Goal: Task Accomplishment & Management: Complete application form

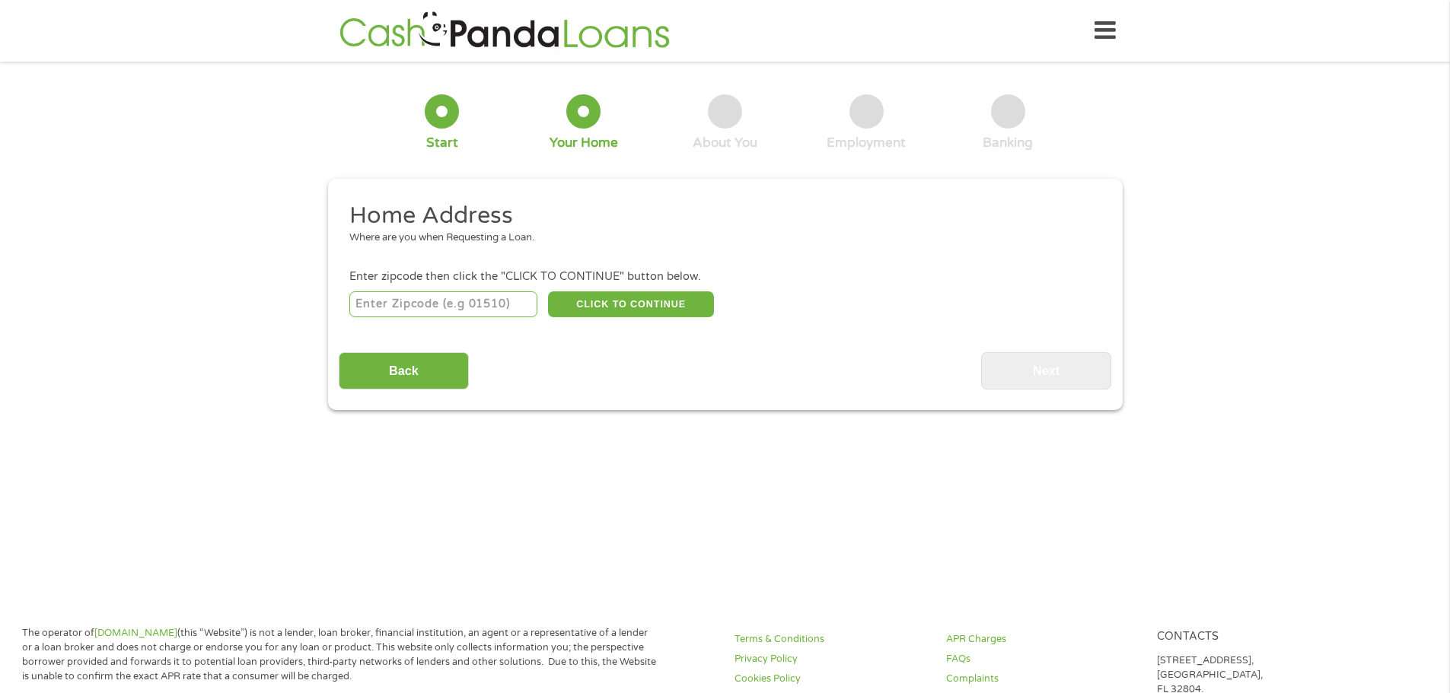
click at [466, 306] on input "number" at bounding box center [443, 305] width 188 height 26
type input "84790"
click at [648, 297] on button "CLICK TO CONTINUE" at bounding box center [631, 305] width 166 height 26
type input "84790"
type input "Saint [PERSON_NAME]"
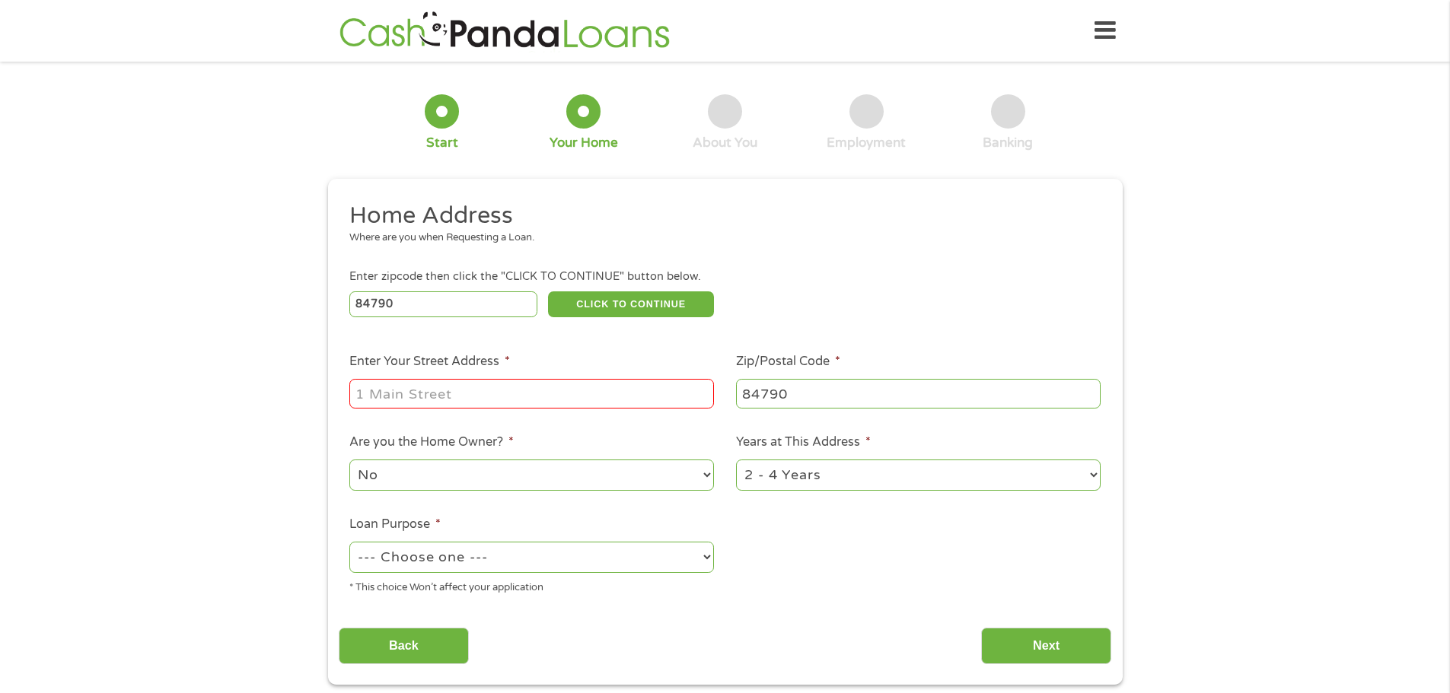
click at [449, 394] on input "Enter Your Street Address *" at bounding box center [531, 393] width 365 height 29
type input "3530 E 2890 S"
click at [835, 479] on select "1 Year or less 1 - 2 Years 2 - 4 Years Over 4 Years" at bounding box center [918, 475] width 365 height 31
select select "12months"
click at [736, 460] on select "1 Year or less 1 - 2 Years 2 - 4 Years Over 4 Years" at bounding box center [918, 475] width 365 height 31
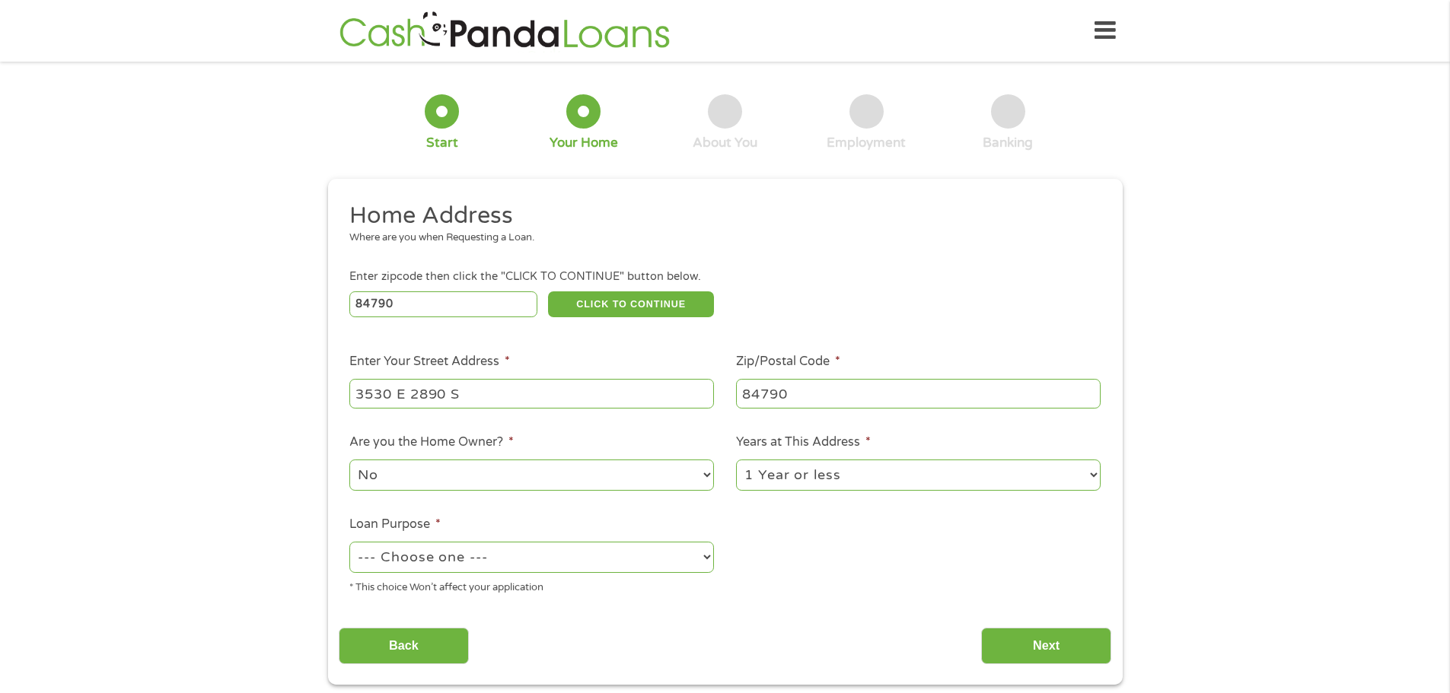
click at [786, 542] on ul "Home Address Where are you when Requesting a Loan. Enter zipcode then click the…" at bounding box center [725, 404] width 773 height 406
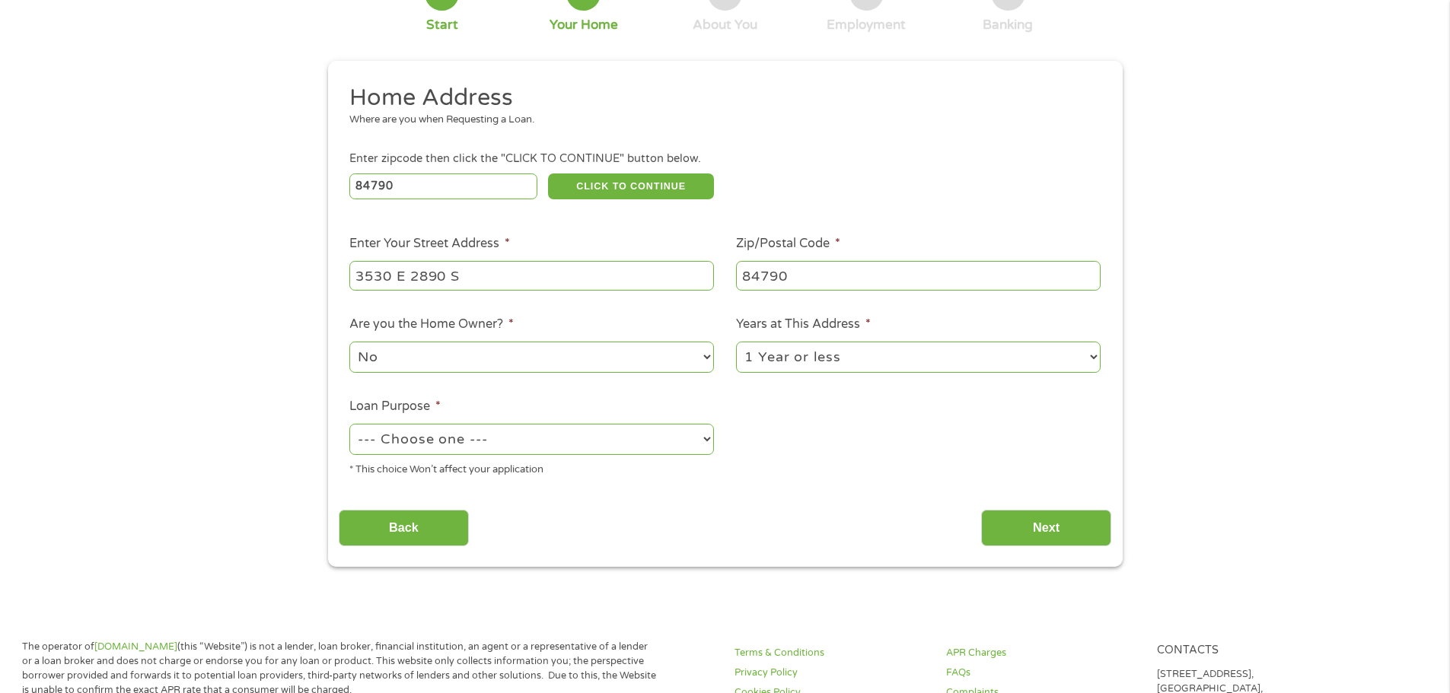
scroll to position [152, 0]
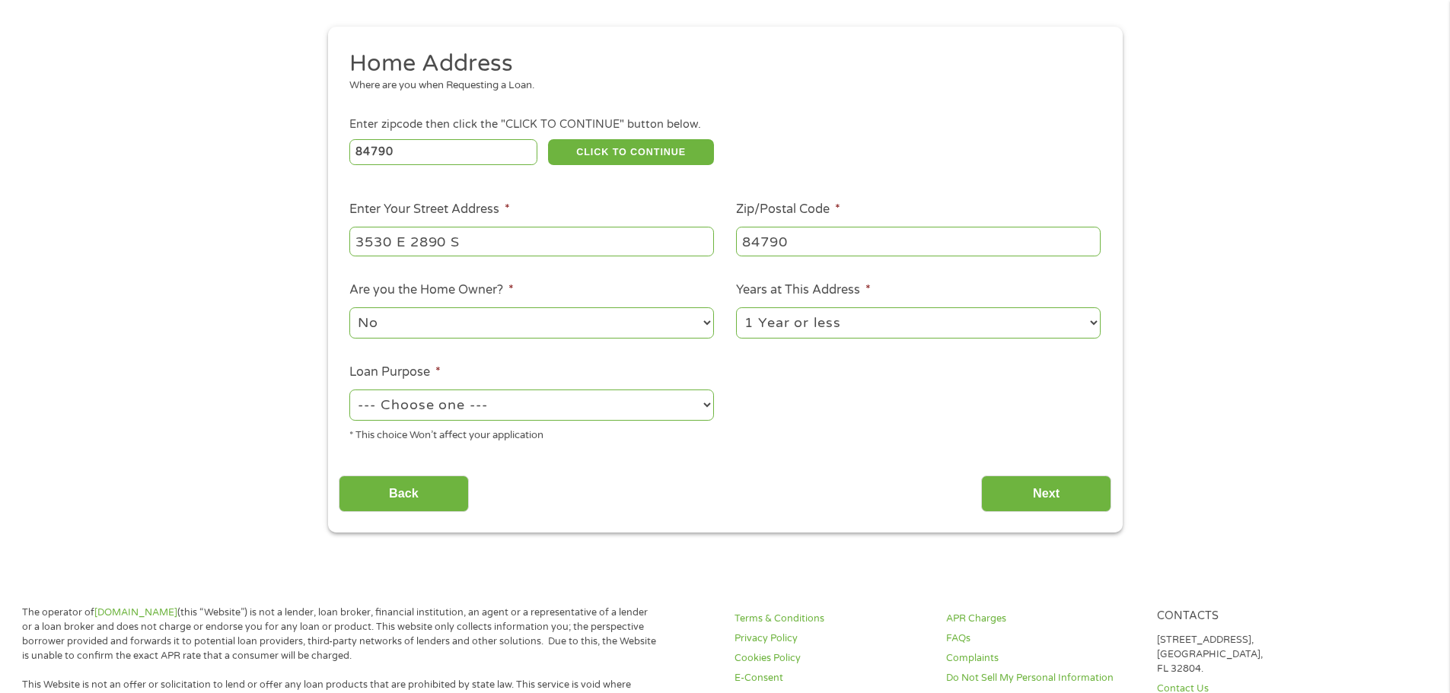
click at [617, 404] on select "--- Choose one --- Pay Bills Debt Consolidation Home Improvement Major Purchase…" at bounding box center [531, 405] width 365 height 31
select select "debtconsolidation"
click at [349, 390] on select "--- Choose one --- Pay Bills Debt Consolidation Home Improvement Major Purchase…" at bounding box center [531, 405] width 365 height 31
click at [626, 466] on div "Back Next" at bounding box center [725, 488] width 773 height 48
click at [637, 410] on select "--- Choose one --- Pay Bills Debt Consolidation Home Improvement Major Purchase…" at bounding box center [531, 405] width 365 height 31
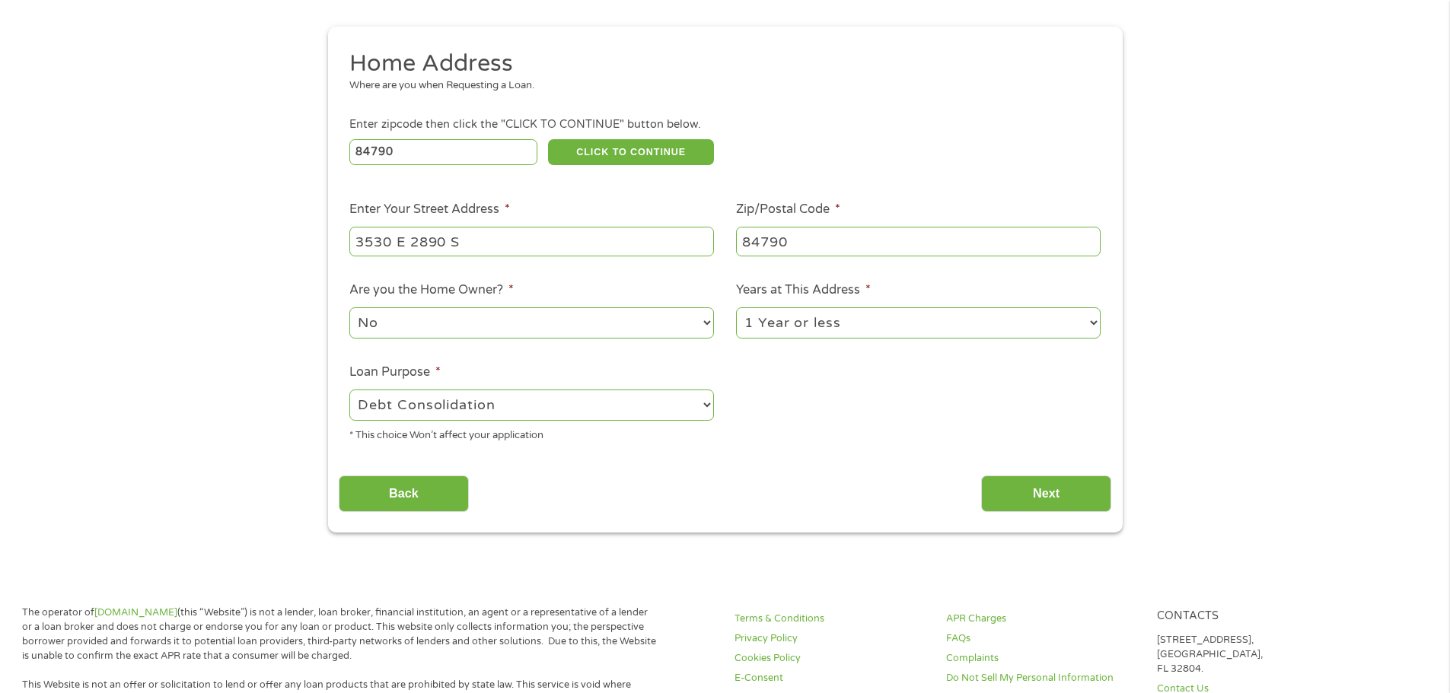
click at [637, 410] on select "--- Choose one --- Pay Bills Debt Consolidation Home Improvement Major Purchase…" at bounding box center [531, 405] width 365 height 31
click at [1036, 494] on input "Next" at bounding box center [1046, 494] width 130 height 37
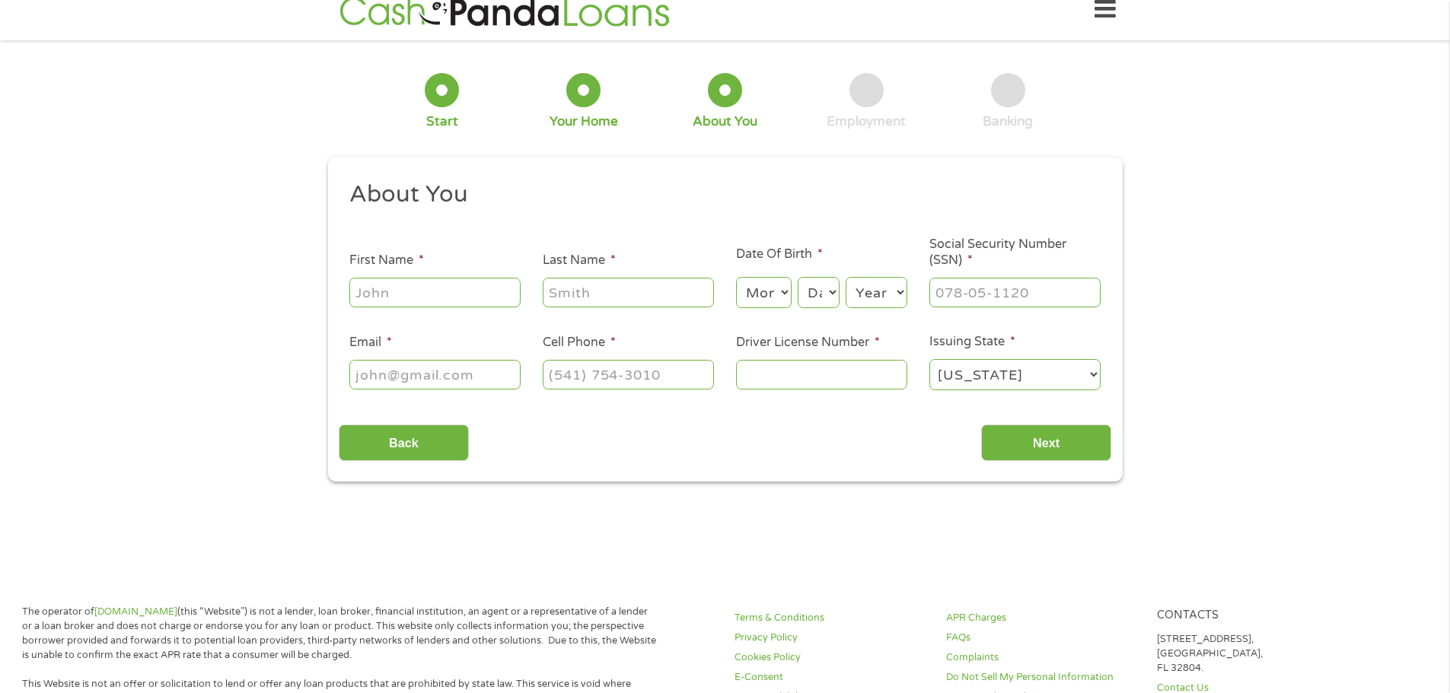
scroll to position [0, 0]
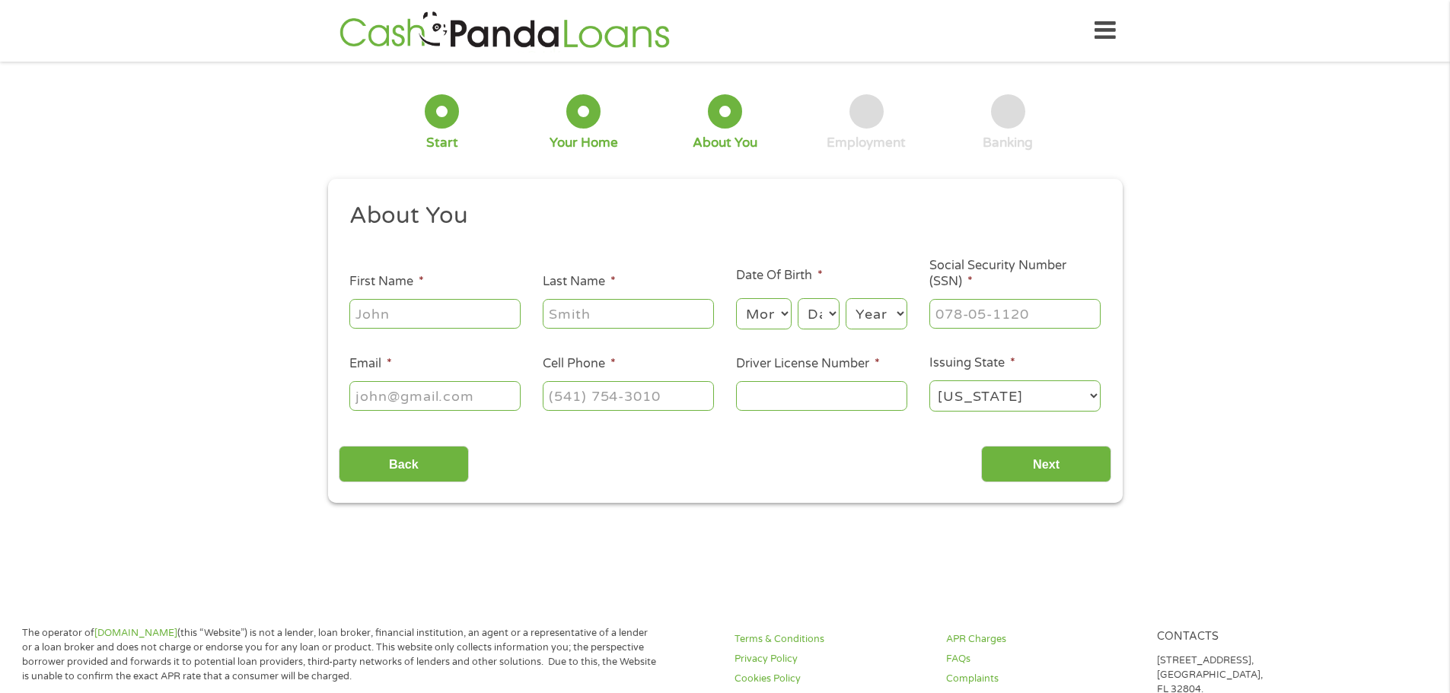
click at [421, 307] on input "First Name *" at bounding box center [434, 313] width 171 height 29
type input "[PERSON_NAME]"
type input "[EMAIL_ADDRESS][DOMAIN_NAME]"
click at [660, 318] on input "[PERSON_NAME]" at bounding box center [628, 313] width 171 height 29
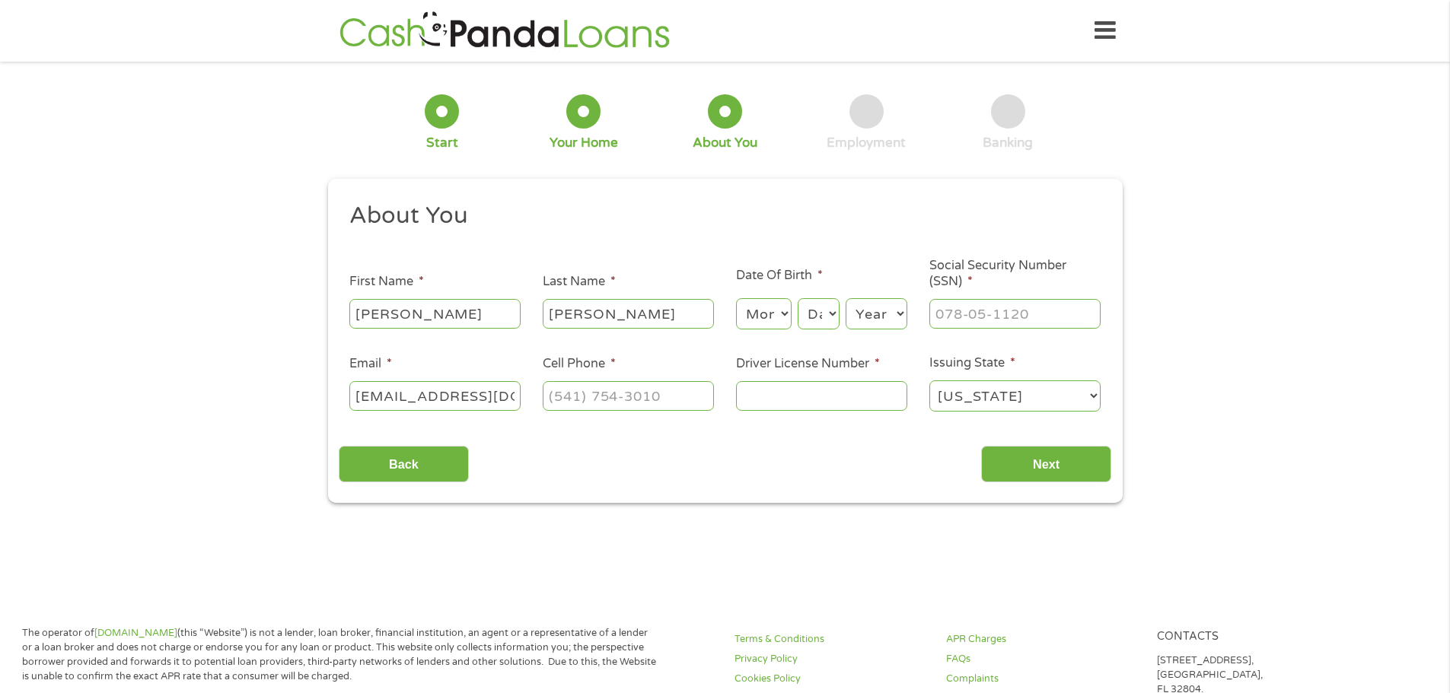
click at [599, 311] on input "[PERSON_NAME]" at bounding box center [628, 313] width 171 height 29
type input "[PERSON_NAME]"
click at [749, 314] on select "Month 1 2 3 4 5 6 7 8 9 10 11 12" at bounding box center [764, 313] width 56 height 31
select select "9"
click at [736, 298] on select "Month 1 2 3 4 5 6 7 8 9 10 11 12" at bounding box center [764, 313] width 56 height 31
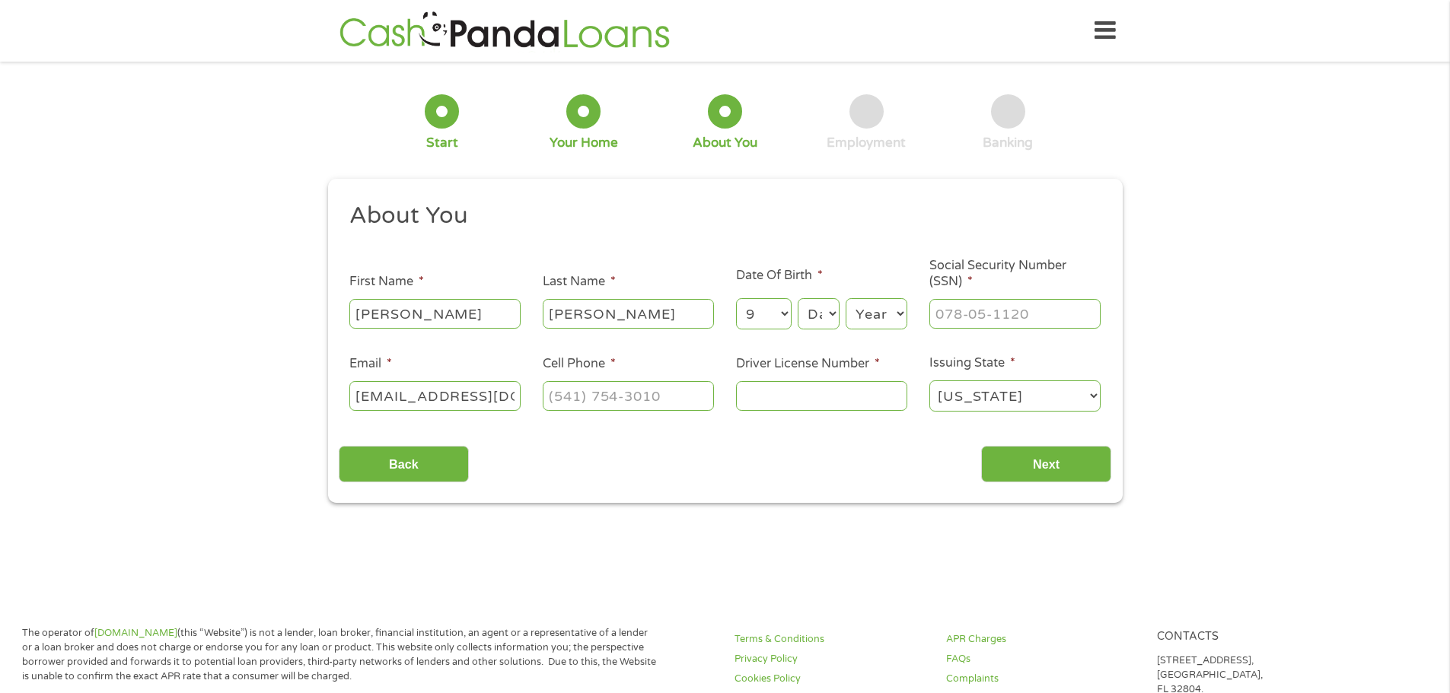
click at [838, 317] on select "Day 1 2 3 4 5 6 7 8 9 10 11 12 13 14 15 16 17 18 19 20 21 22 23 24 25 26 27 28 …" at bounding box center [818, 313] width 41 height 31
select select "29"
click at [798, 298] on select "Day 1 2 3 4 5 6 7 8 9 10 11 12 13 14 15 16 17 18 19 20 21 22 23 24 25 26 27 28 …" at bounding box center [818, 313] width 41 height 31
click at [865, 318] on select "Year [DATE] 2006 2005 2004 2003 2002 2001 2000 1999 1998 1997 1996 1995 1994 19…" at bounding box center [877, 313] width 62 height 31
select select "1976"
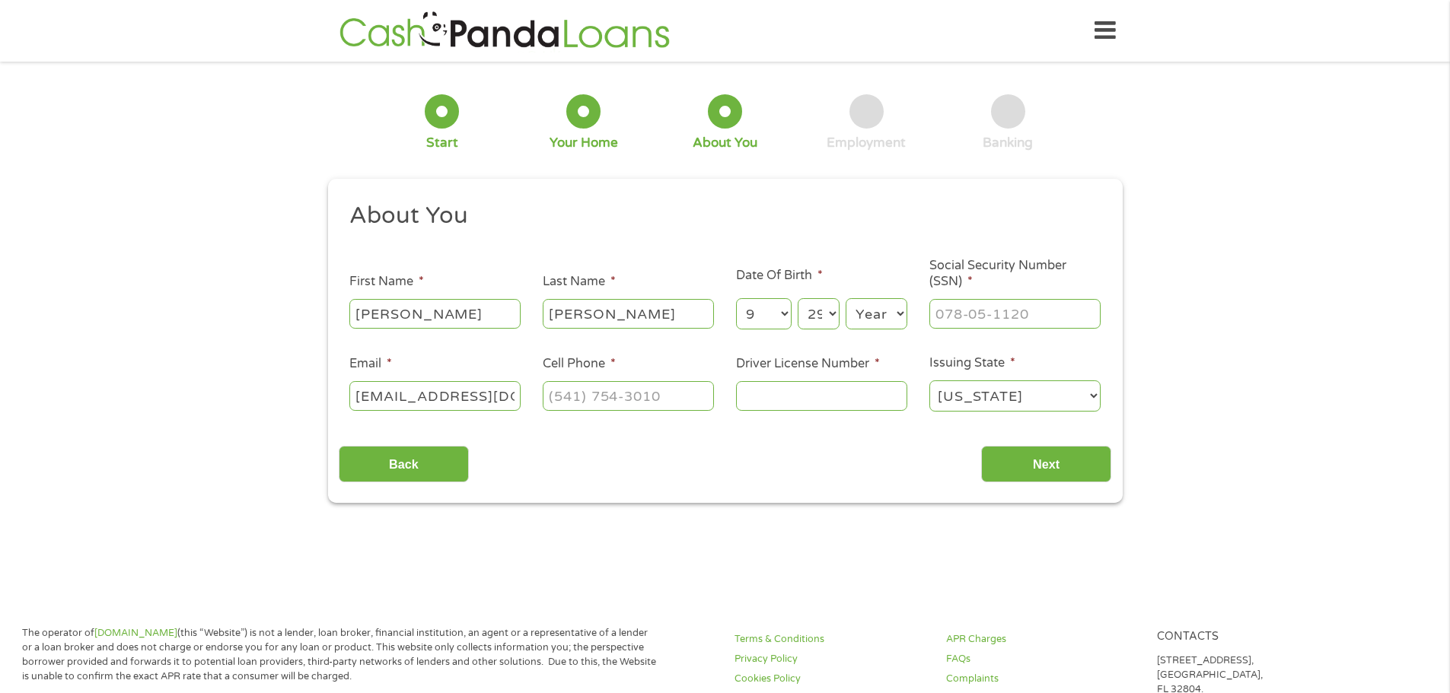
click at [846, 298] on select "Year [DATE] 2006 2005 2004 2003 2002 2001 2000 1999 1998 1997 1996 1995 1994 19…" at bounding box center [877, 313] width 62 height 31
click at [953, 317] on input "___-__-____" at bounding box center [1014, 313] width 171 height 29
type input "556-51-9517"
click at [560, 395] on input "(___) ___-____" at bounding box center [628, 395] width 171 height 29
type input "[PHONE_NUMBER]"
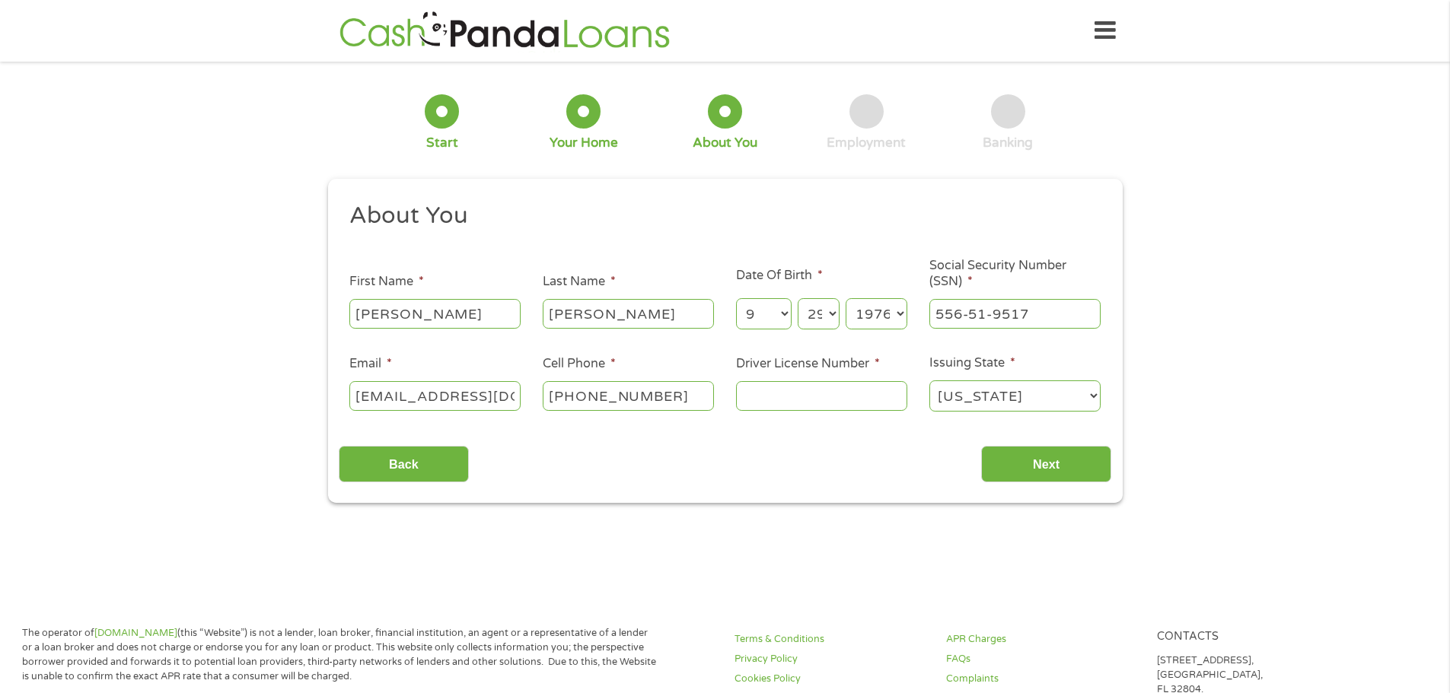
click at [800, 393] on input "Driver License Number *" at bounding box center [821, 395] width 171 height 29
click at [785, 404] on input "Driver License Number *" at bounding box center [821, 395] width 171 height 29
type input "161919475"
click at [1021, 463] on input "Next" at bounding box center [1046, 464] width 130 height 37
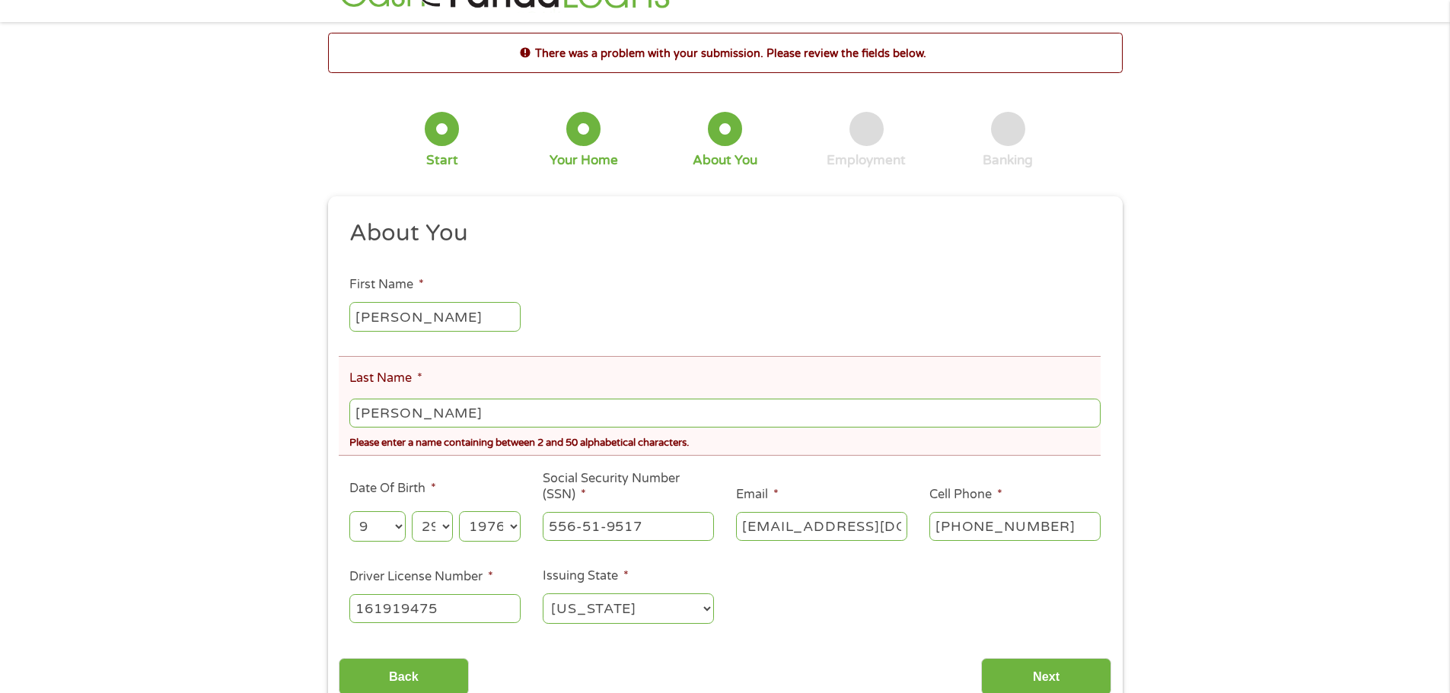
scroll to position [76, 0]
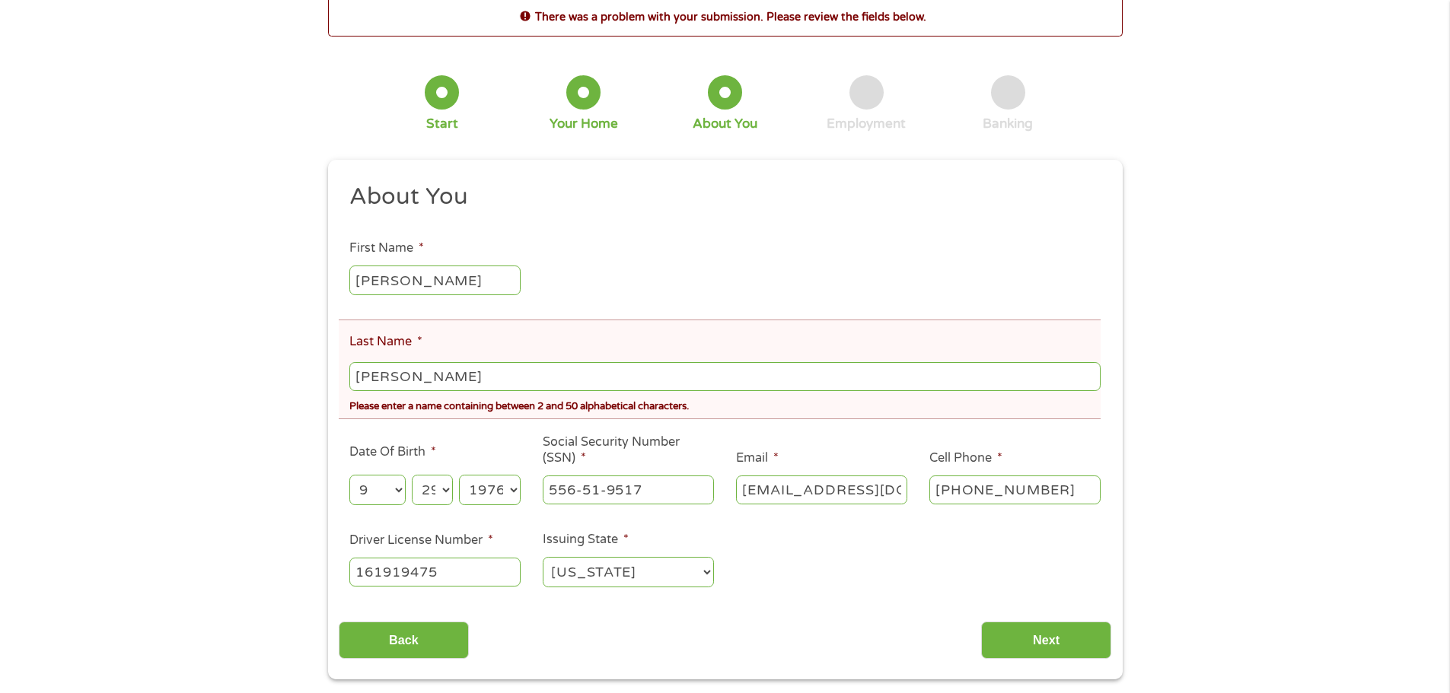
drag, startPoint x: 390, startPoint y: 375, endPoint x: 481, endPoint y: 375, distance: 90.6
click at [481, 375] on input "[PERSON_NAME]" at bounding box center [724, 376] width 751 height 29
type input "[PERSON_NAME]"
click at [1003, 638] on input "Next" at bounding box center [1046, 640] width 130 height 37
drag, startPoint x: 436, startPoint y: 372, endPoint x: 387, endPoint y: 379, distance: 49.2
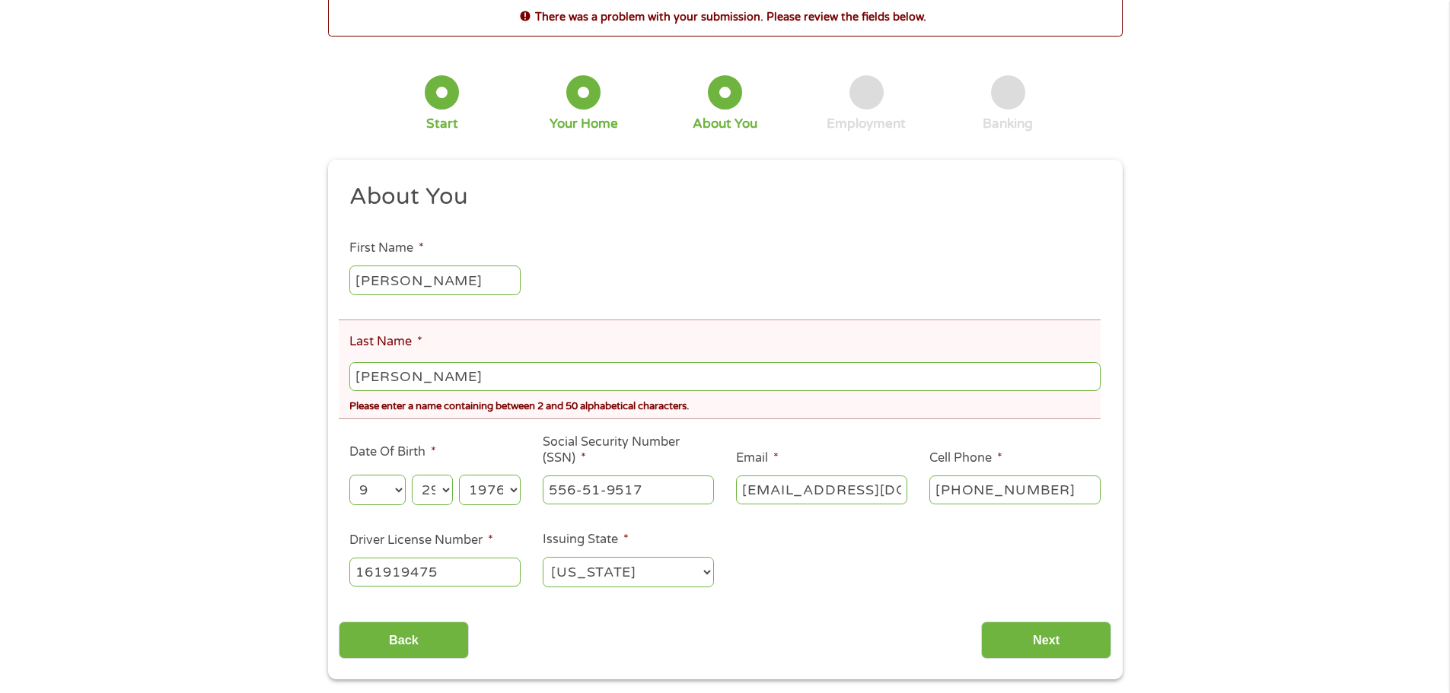
click at [387, 379] on input "[PERSON_NAME]" at bounding box center [724, 376] width 751 height 29
type input "[PERSON_NAME]"
click at [906, 623] on div "Back Next" at bounding box center [725, 635] width 773 height 48
click at [1025, 634] on input "Next" at bounding box center [1046, 640] width 130 height 37
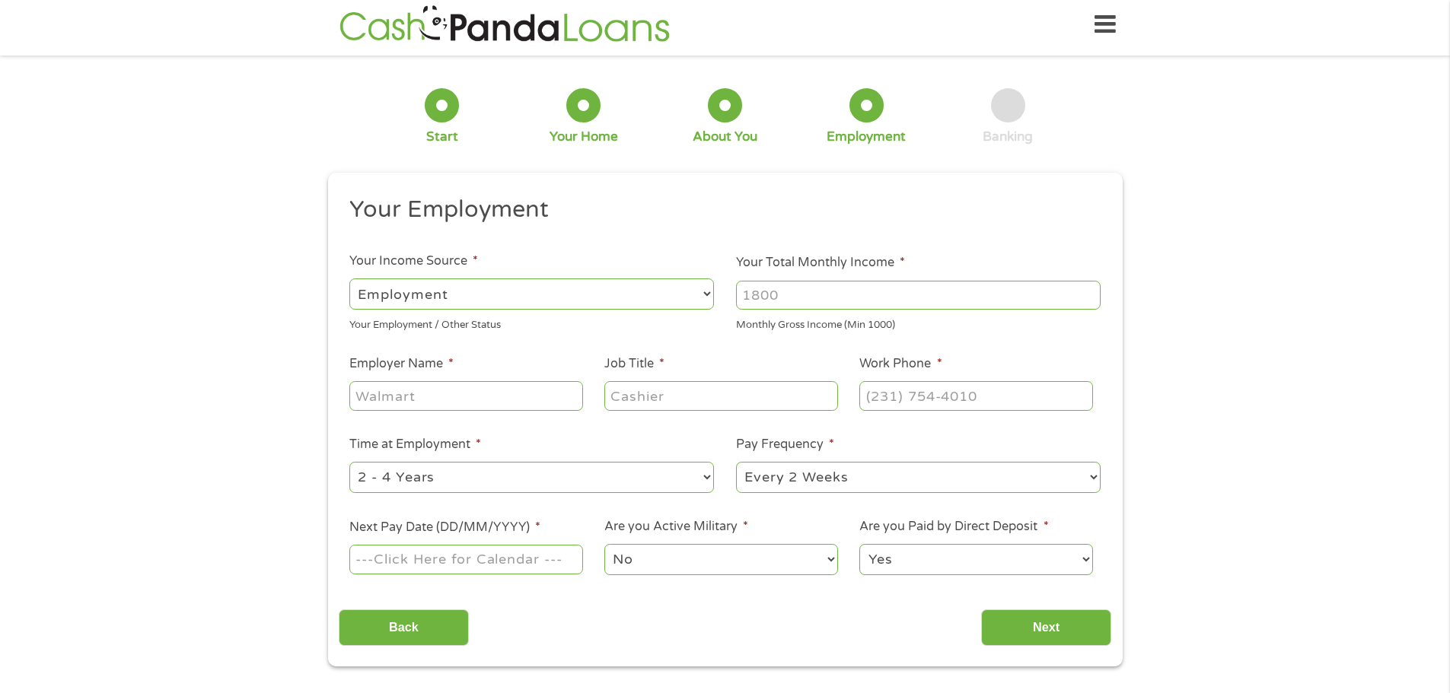
scroll to position [0, 0]
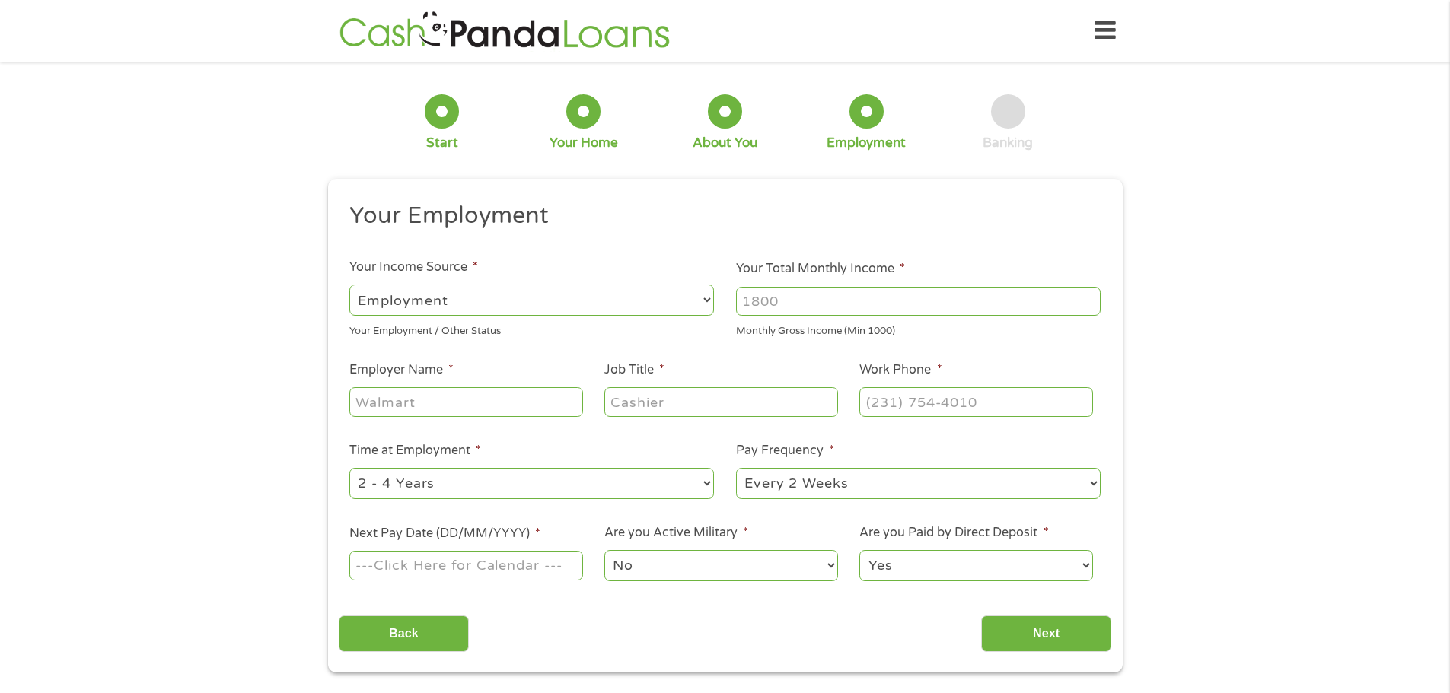
click at [776, 304] on input "Your Total Monthly Income *" at bounding box center [918, 301] width 365 height 29
click at [1092, 295] on input "1000" at bounding box center [918, 301] width 365 height 29
click at [1092, 295] on input "1001" at bounding box center [918, 301] width 365 height 29
click at [1092, 295] on input "1002" at bounding box center [918, 301] width 365 height 29
click at [1092, 295] on input "1003" at bounding box center [918, 301] width 365 height 29
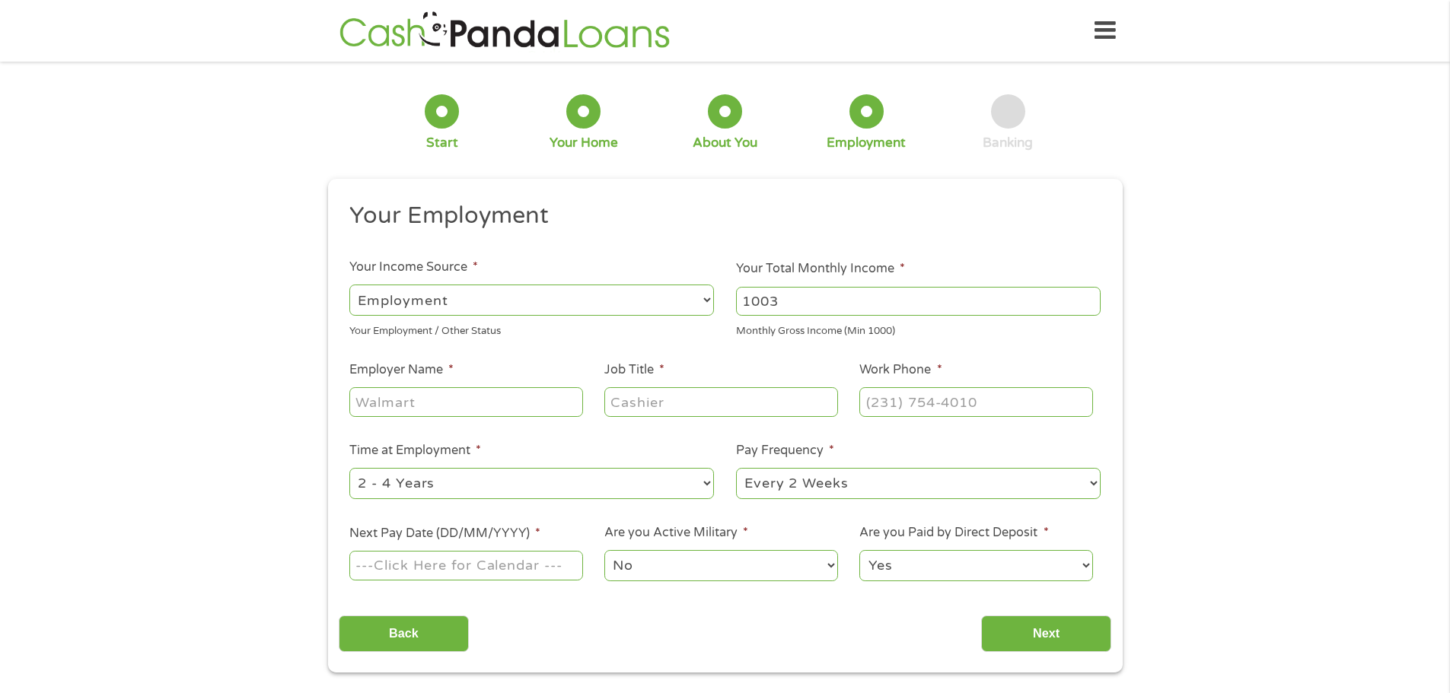
drag, startPoint x: 849, startPoint y: 306, endPoint x: 603, endPoint y: 306, distance: 245.9
click at [603, 306] on ul "Your Employment Your Income Source * --- Choose one --- Employment [DEMOGRAPHIC…" at bounding box center [725, 398] width 773 height 394
type input "4500"
click at [368, 391] on input "Employer Name *" at bounding box center [465, 401] width 233 height 29
type input "State of [US_STATE]"
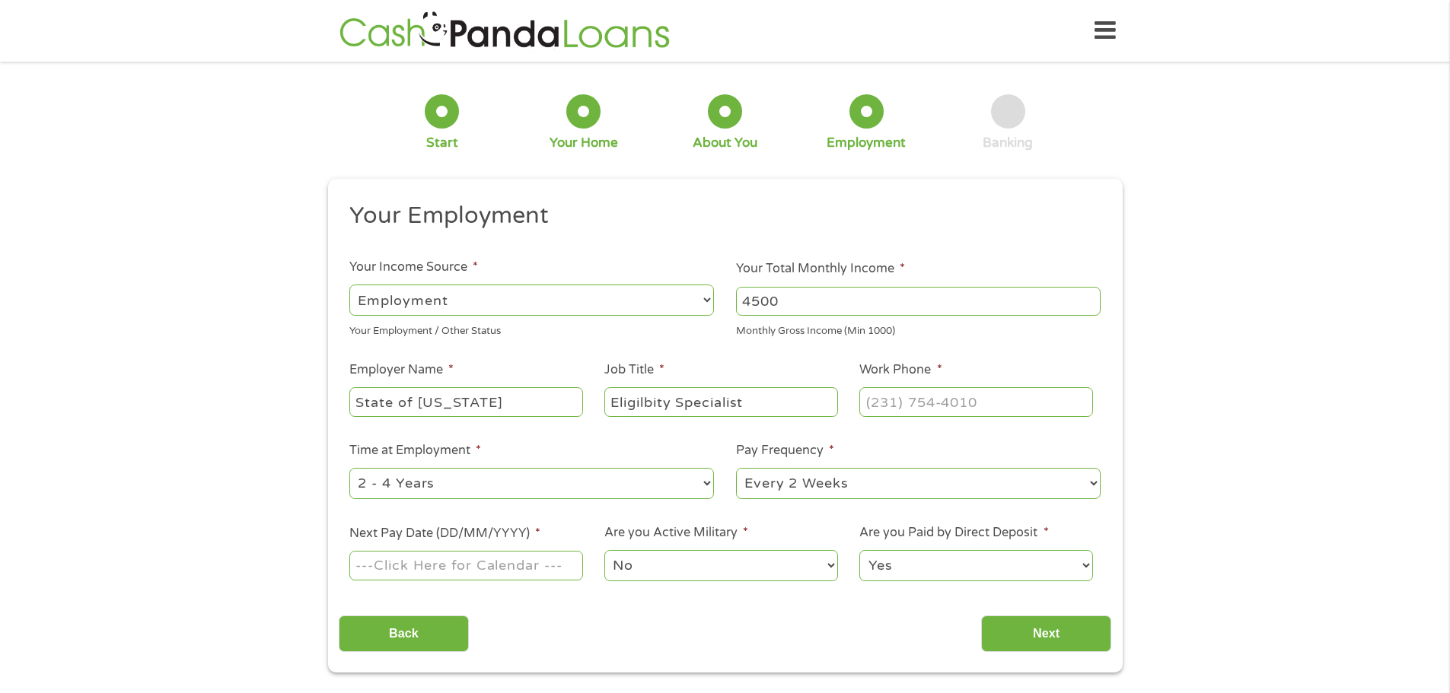
drag, startPoint x: 630, startPoint y: 401, endPoint x: 655, endPoint y: 429, distance: 37.7
click at [641, 471] on select "--- Choose one --- 1 Year or less 1 - 2 Years 2 - 4 Years Over 4 Years" at bounding box center [531, 483] width 365 height 31
drag, startPoint x: 680, startPoint y: 403, endPoint x: 584, endPoint y: 410, distance: 96.2
click at [584, 410] on ul "Your Employment Your Income Source * --- Choose one --- Employment [DEMOGRAPHIC…" at bounding box center [725, 398] width 773 height 394
type input "Eligibility Specialist"
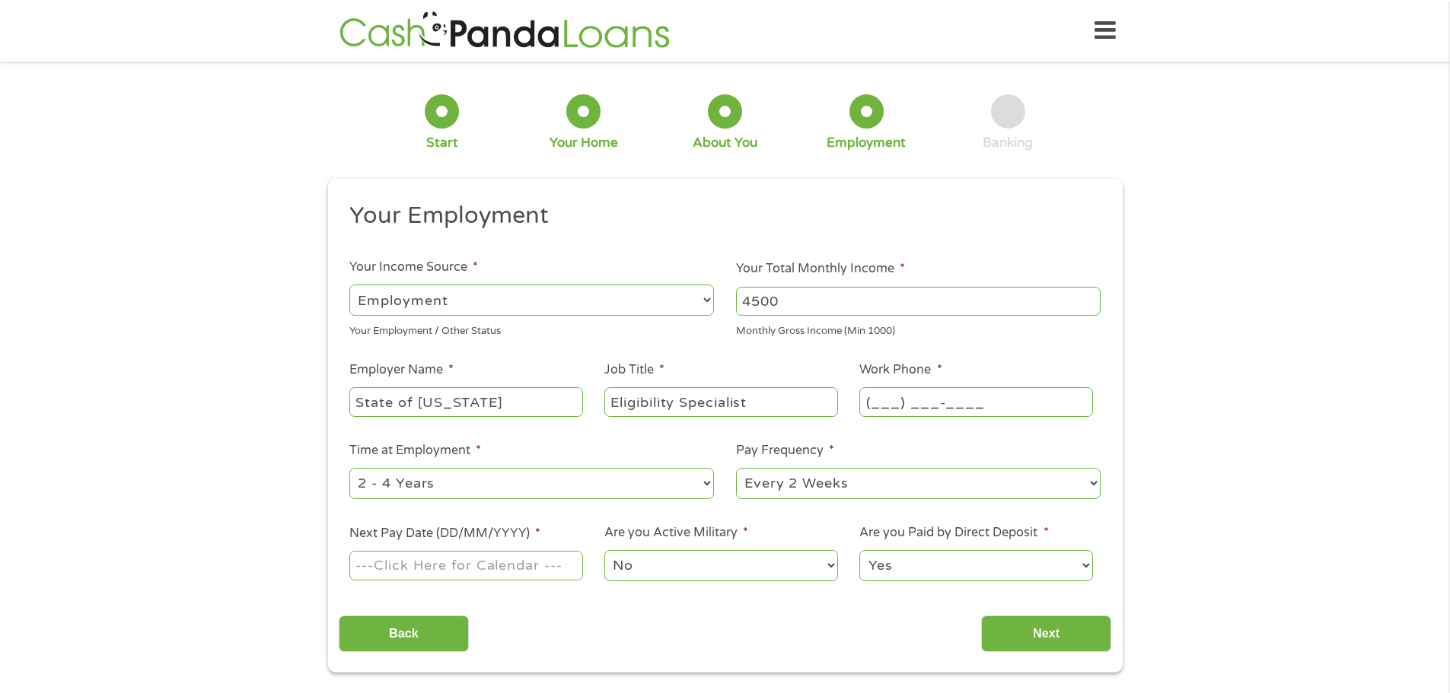
click at [881, 397] on input "(___) ___-____" at bounding box center [975, 401] width 233 height 29
type input "[PHONE_NUMBER]"
click at [598, 445] on li "Time at Employment * --- Choose one --- 1 Year or less 1 - 2 Years 2 - 4 Years …" at bounding box center [532, 471] width 387 height 60
click at [623, 478] on select "--- Choose one --- 1 Year or less 1 - 2 Years 2 - 4 Years Over 4 Years" at bounding box center [531, 483] width 365 height 31
select select "60months"
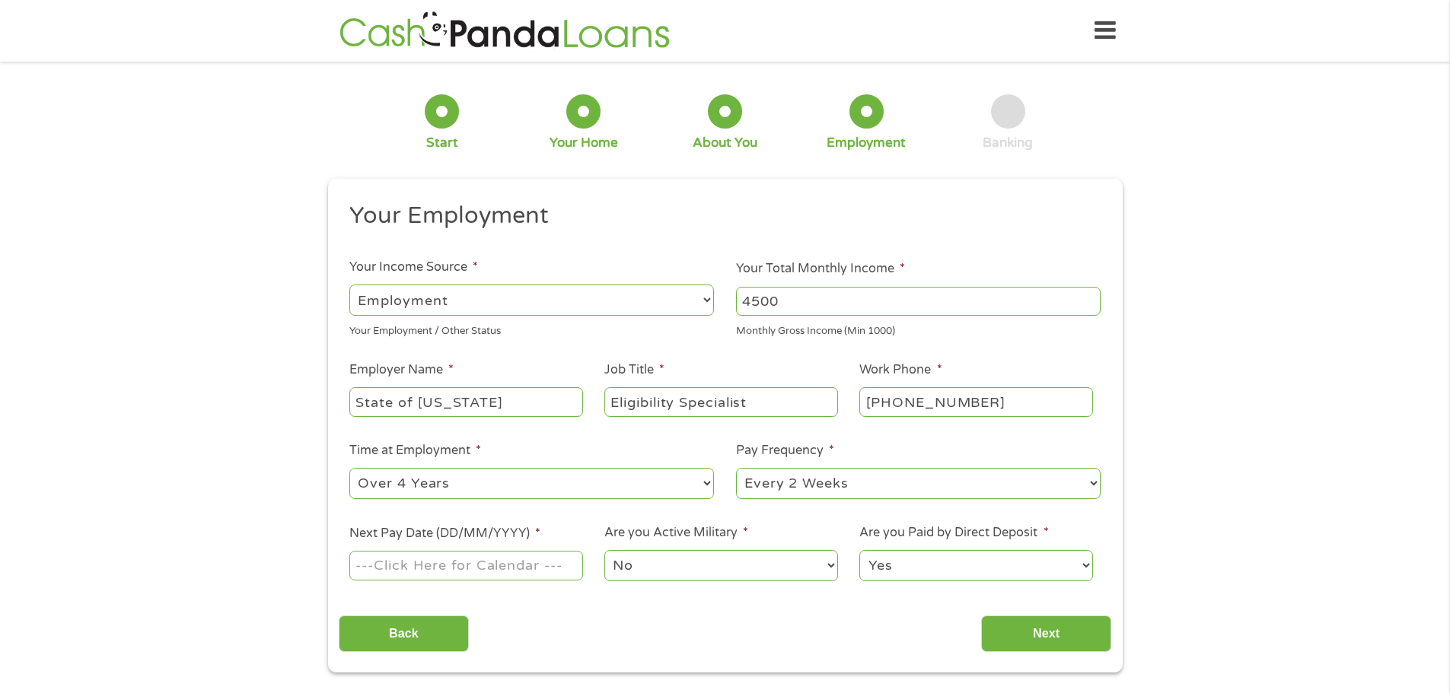
click at [349, 468] on select "--- Choose one --- 1 Year or less 1 - 2 Years 2 - 4 Years Over 4 Years" at bounding box center [531, 483] width 365 height 31
click at [451, 560] on input "Next Pay Date (DD/MM/YYYY) *" at bounding box center [465, 565] width 233 height 29
type input "[DATE]"
click at [1031, 634] on input "Next" at bounding box center [1046, 634] width 130 height 37
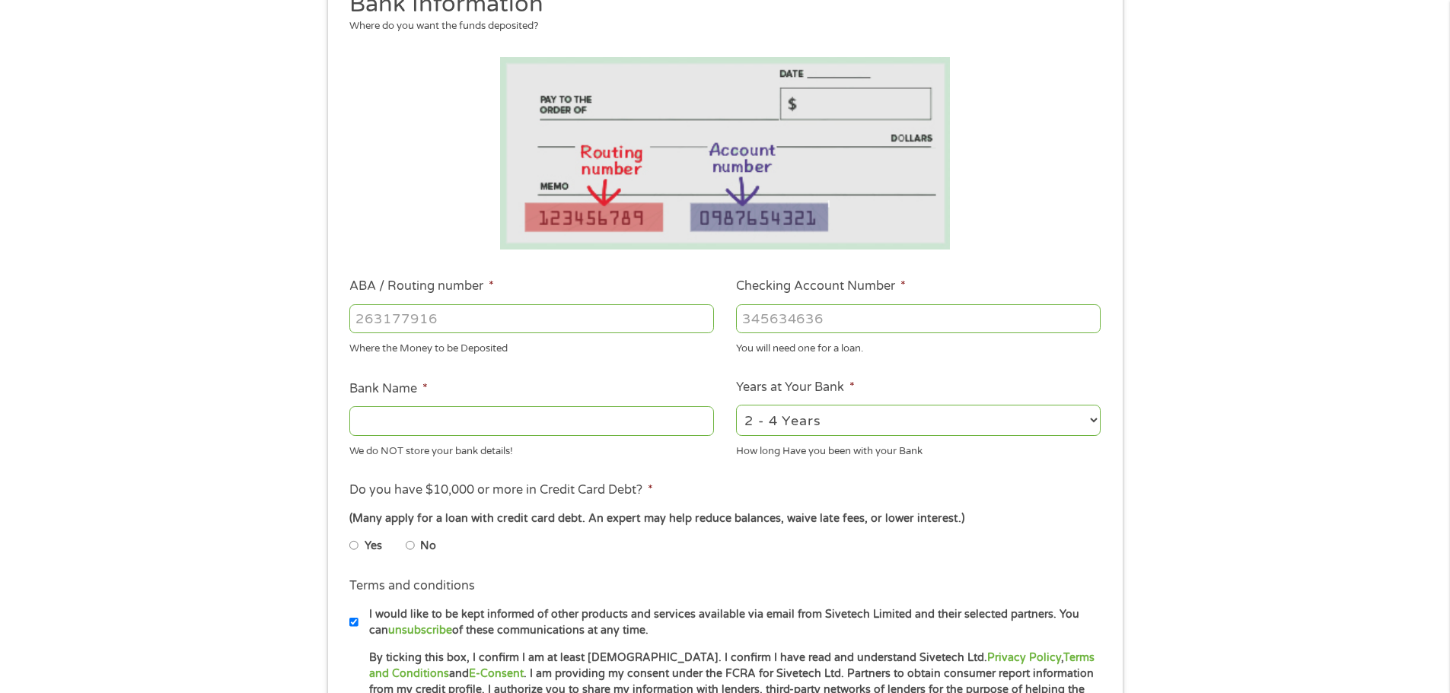
scroll to position [228, 0]
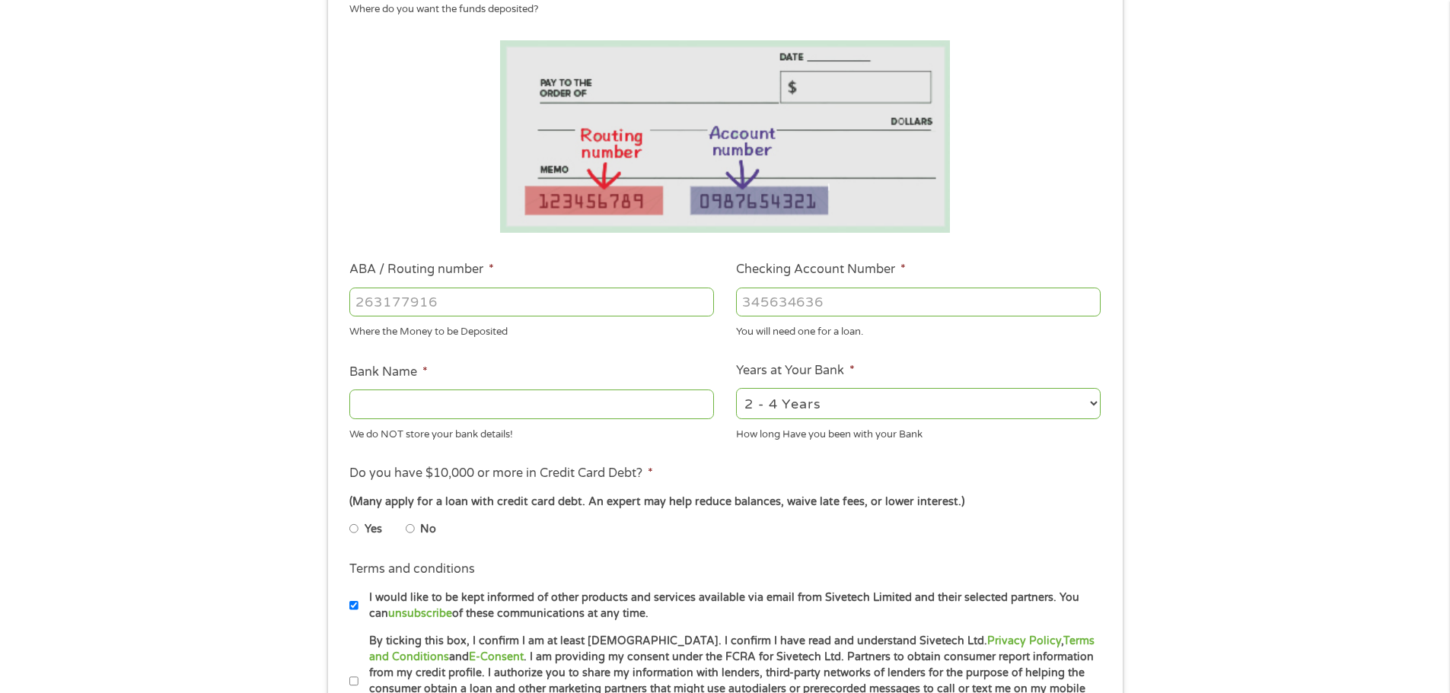
click at [400, 298] on input "ABA / Routing number *" at bounding box center [531, 302] width 365 height 29
click at [820, 415] on select "2 - 4 Years 6 - 12 Months 1 - 2 Years Over 4 Years" at bounding box center [918, 403] width 365 height 31
select select "60months"
click at [736, 388] on select "2 - 4 Years 6 - 12 Months 1 - 2 Years Over 4 Years" at bounding box center [918, 403] width 365 height 31
click at [489, 308] on input "ABA / Routing number *" at bounding box center [531, 302] width 365 height 29
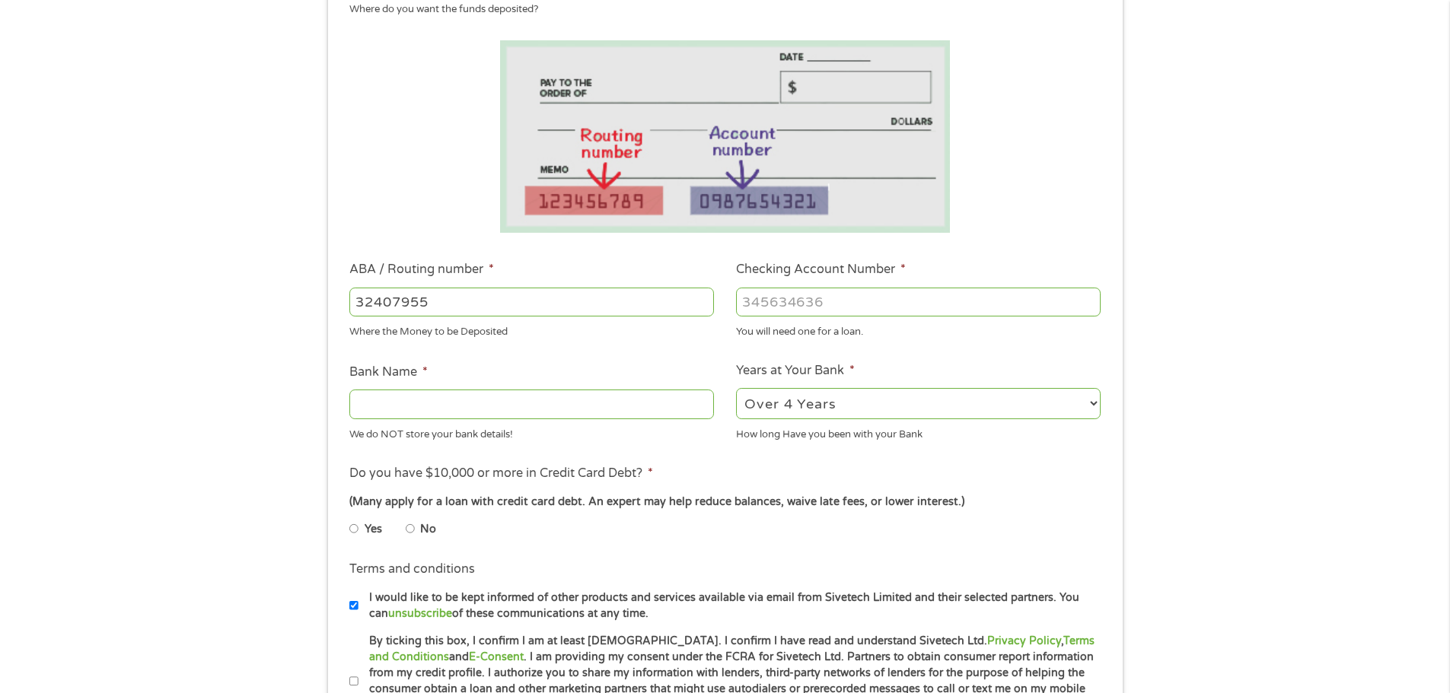
type input "324079555"
type input "MOUNTAIN AMERICA FCU"
type input "324079555"
click at [805, 300] on input "Checking Account Number *" at bounding box center [918, 302] width 365 height 29
type input "11077044"
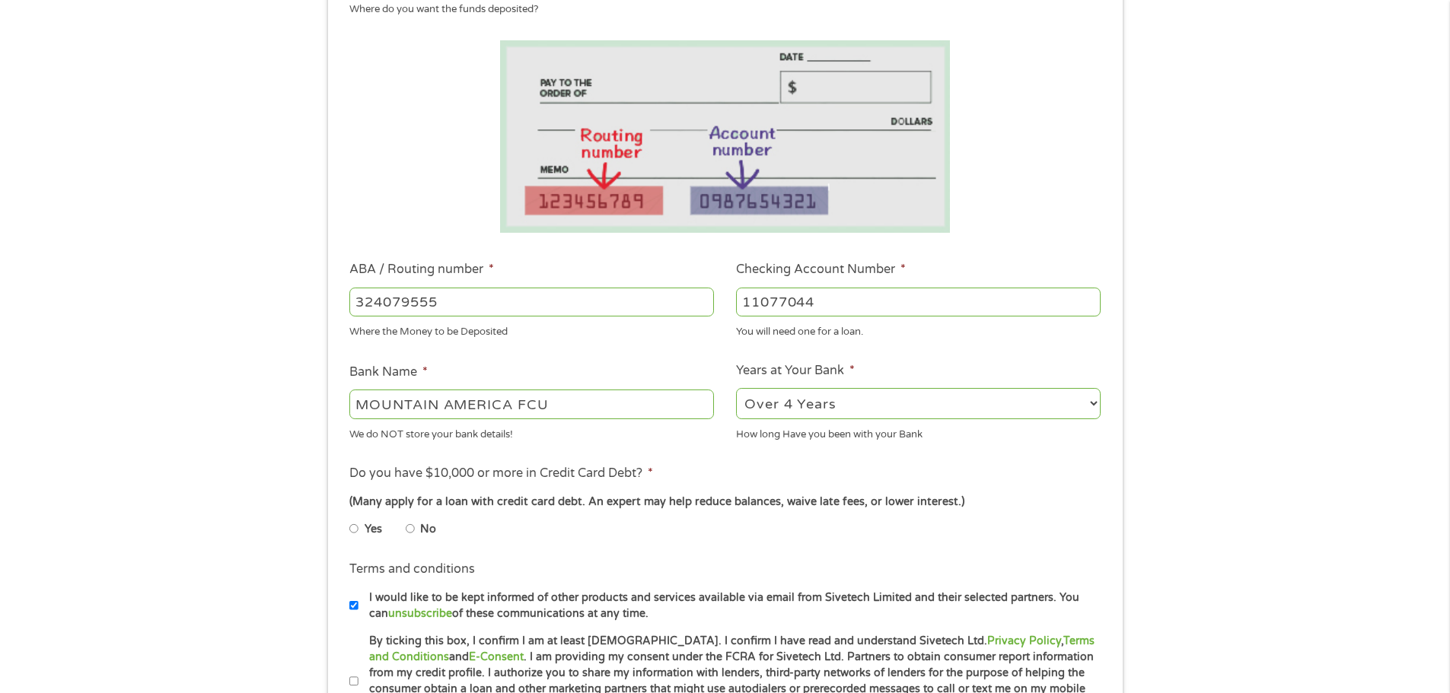
click at [856, 472] on li "Do you have $10,000 or more in Credit Card Debt? * (Many apply for a loan with …" at bounding box center [725, 506] width 773 height 85
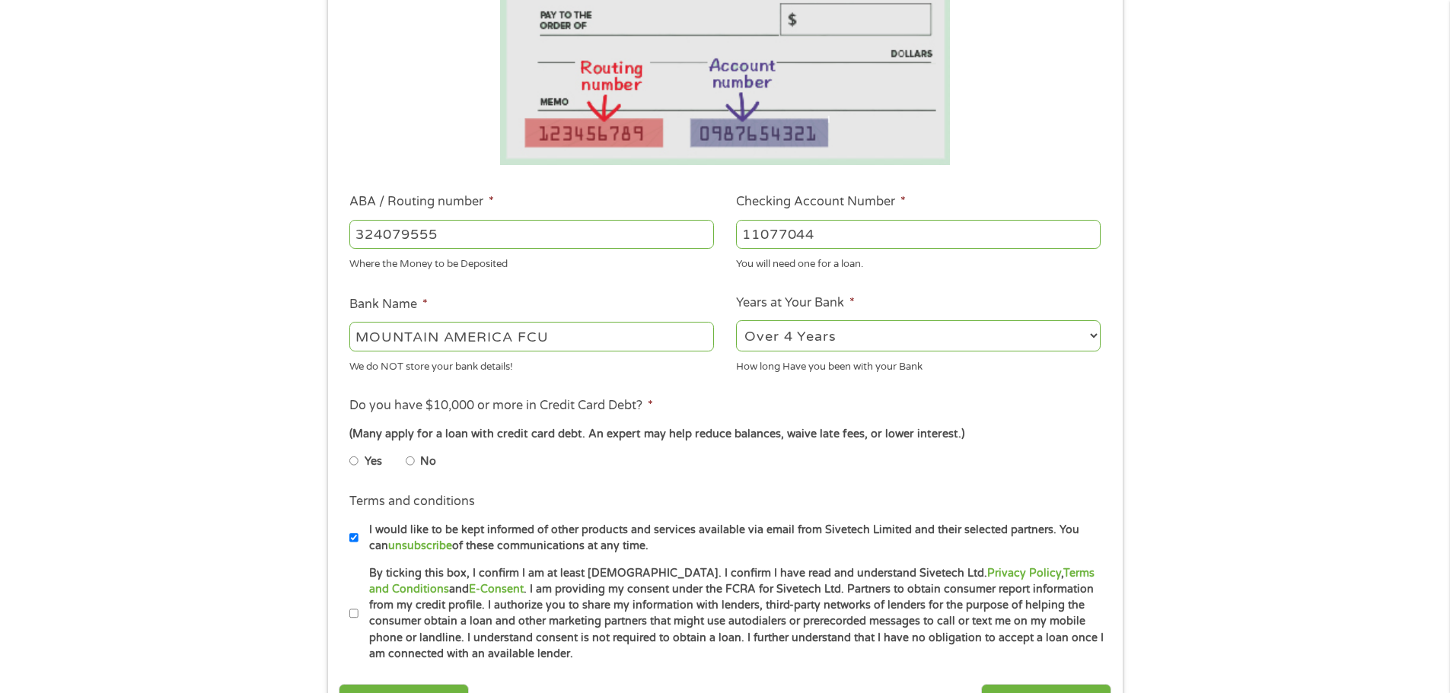
scroll to position [457, 0]
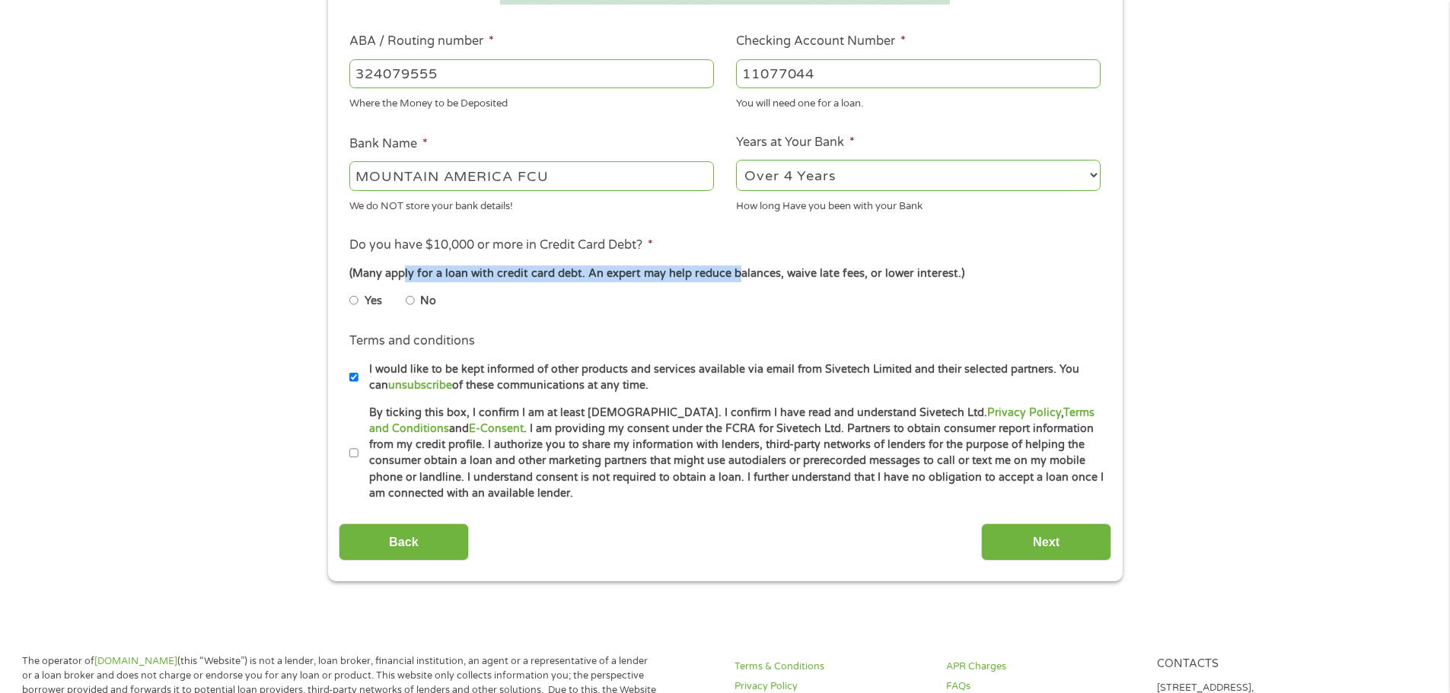
drag, startPoint x: 406, startPoint y: 277, endPoint x: 735, endPoint y: 277, distance: 328.8
click at [735, 277] on div "(Many apply for a loan with credit card debt. An expert may help reduce balance…" at bounding box center [724, 274] width 751 height 17
click at [666, 281] on div "(Many apply for a loan with credit card debt. An expert may help reduce balance…" at bounding box center [724, 274] width 751 height 17
click at [584, 327] on ul "Bank Information Where do you want the funds deposited? ABA / Routing number * …" at bounding box center [725, 123] width 773 height 758
click at [412, 301] on input "No" at bounding box center [410, 300] width 9 height 24
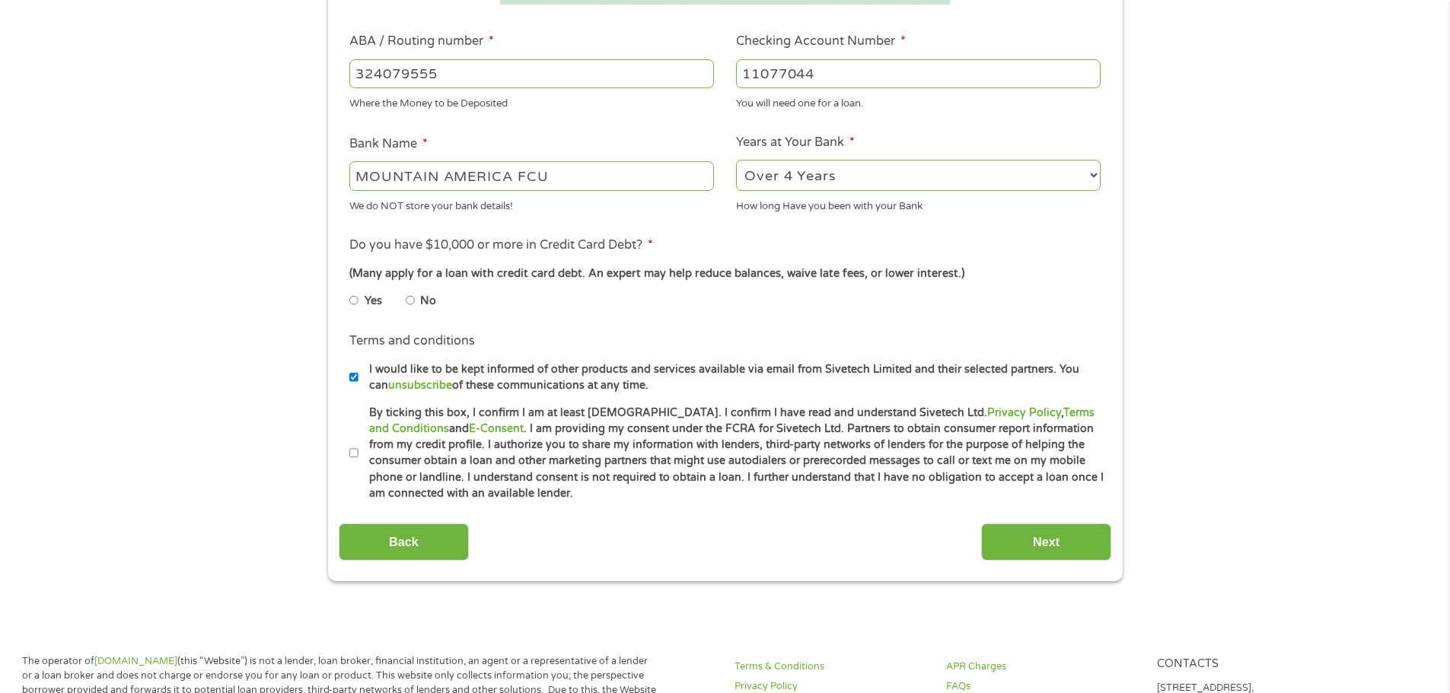
radio input "true"
click at [641, 496] on label "By ticking this box, I confirm I am at least [DEMOGRAPHIC_DATA]. I confirm I ha…" at bounding box center [732, 453] width 747 height 97
click at [359, 466] on input "By ticking this box, I confirm I am at least [DEMOGRAPHIC_DATA]. I confirm I ha…" at bounding box center [353, 453] width 9 height 24
checkbox input "true"
click at [1018, 543] on input "Next" at bounding box center [1046, 542] width 130 height 37
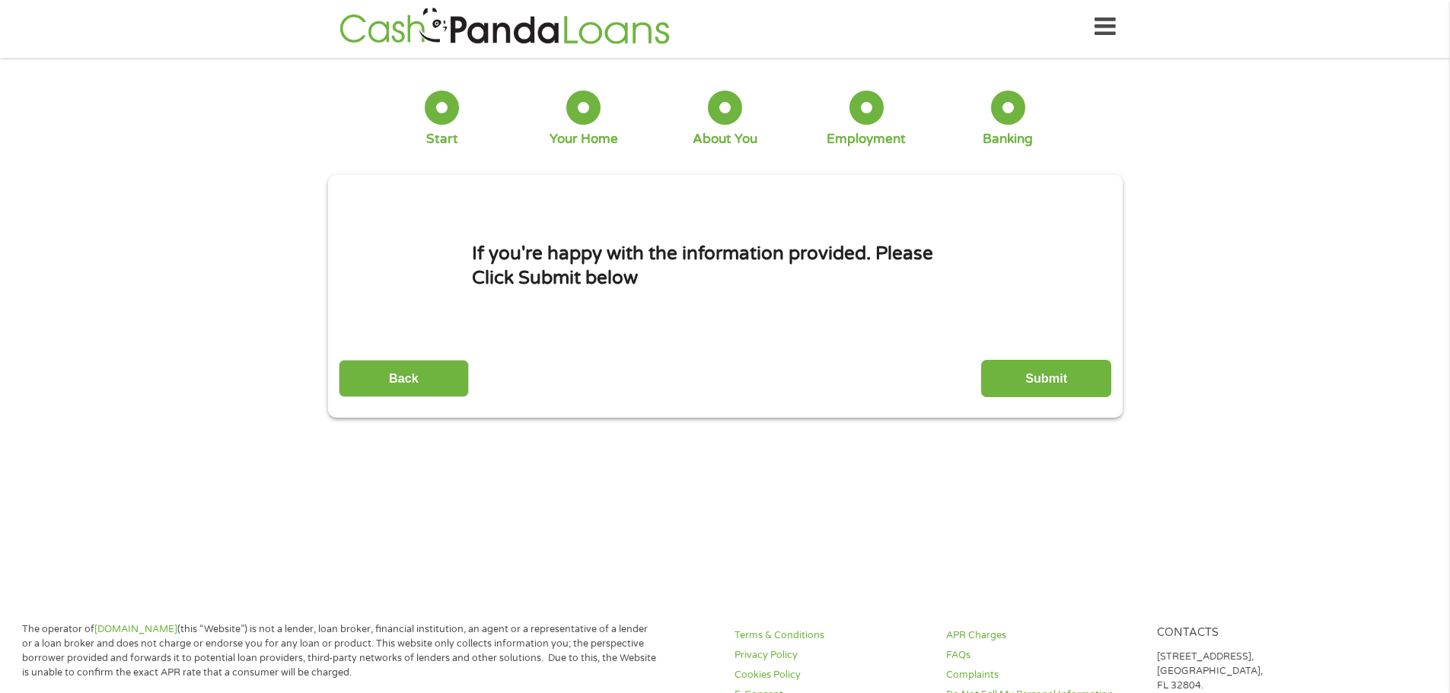
scroll to position [0, 0]
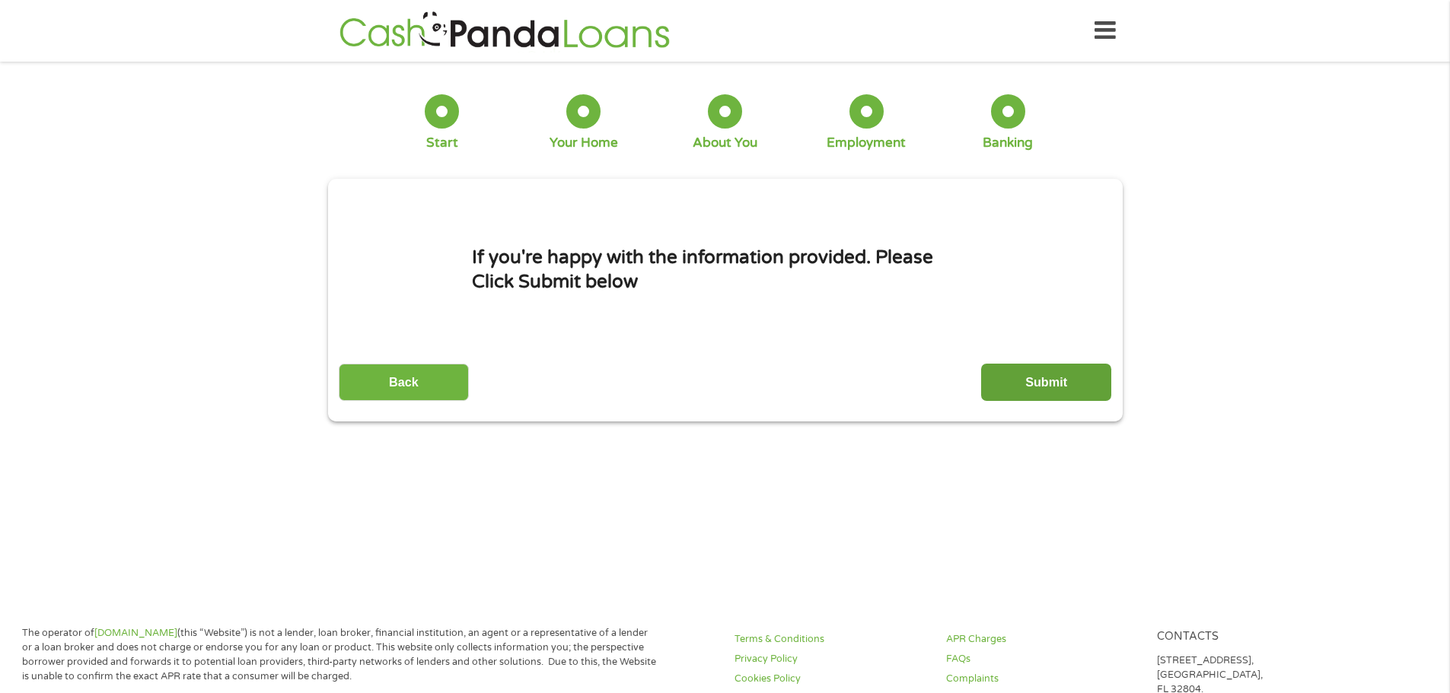
click at [1025, 378] on input "Submit" at bounding box center [1046, 382] width 130 height 37
